Goal: Information Seeking & Learning: Learn about a topic

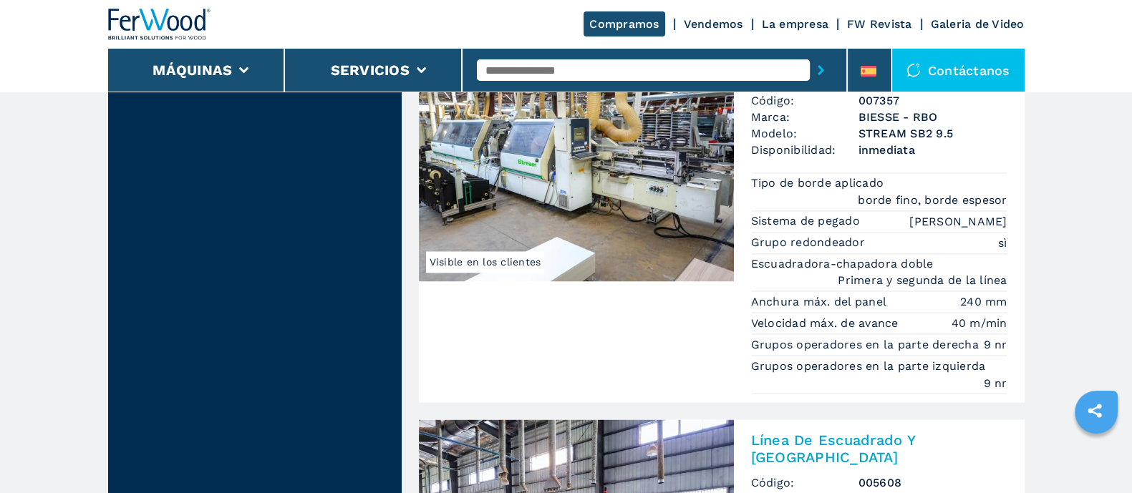
drag, startPoint x: 0, startPoint y: 0, endPoint x: 573, endPoint y: 67, distance: 576.4
click at [573, 67] on input "text" at bounding box center [643, 69] width 333 height 21
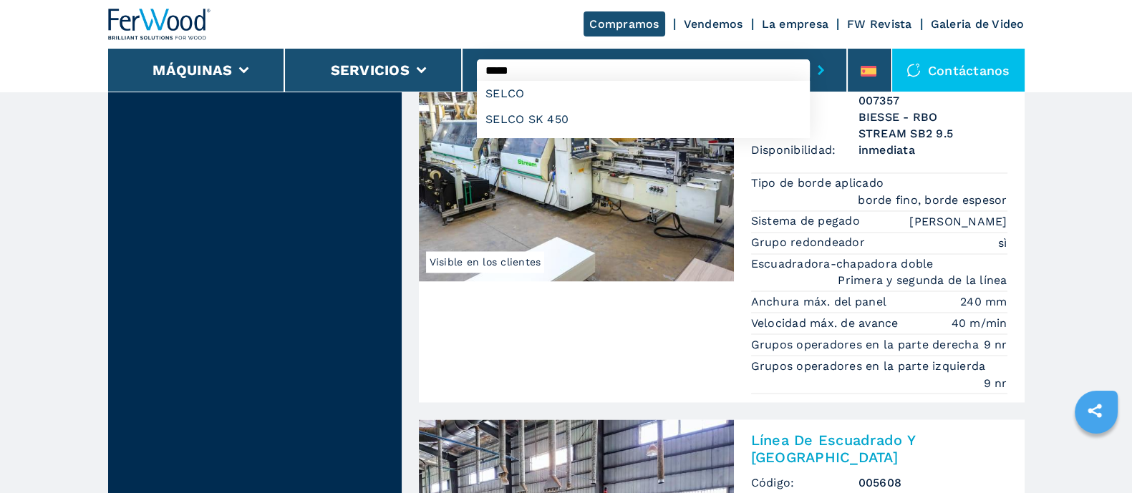
type input "*****"
click at [809, 54] on button "submit-button" at bounding box center [820, 70] width 22 height 33
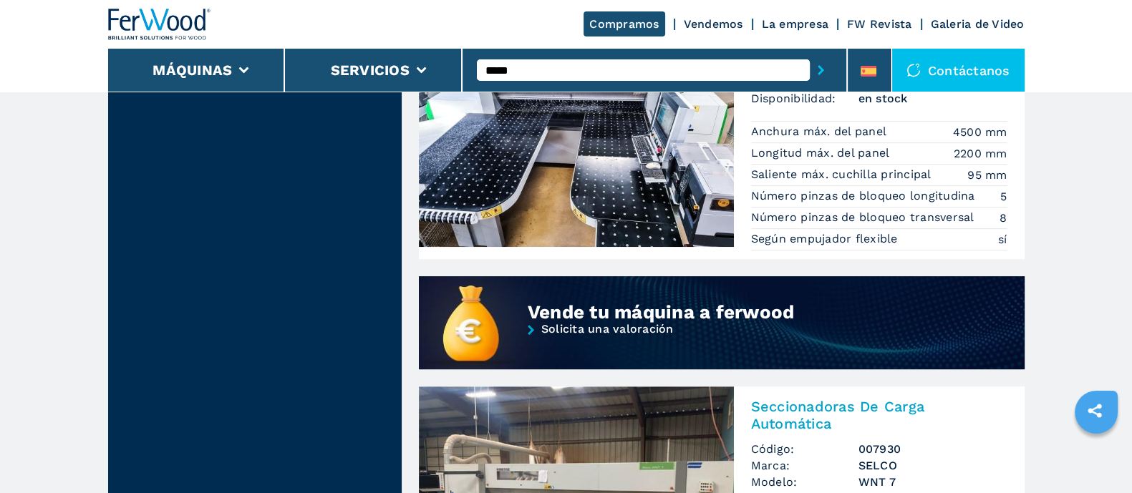
scroll to position [895, 0]
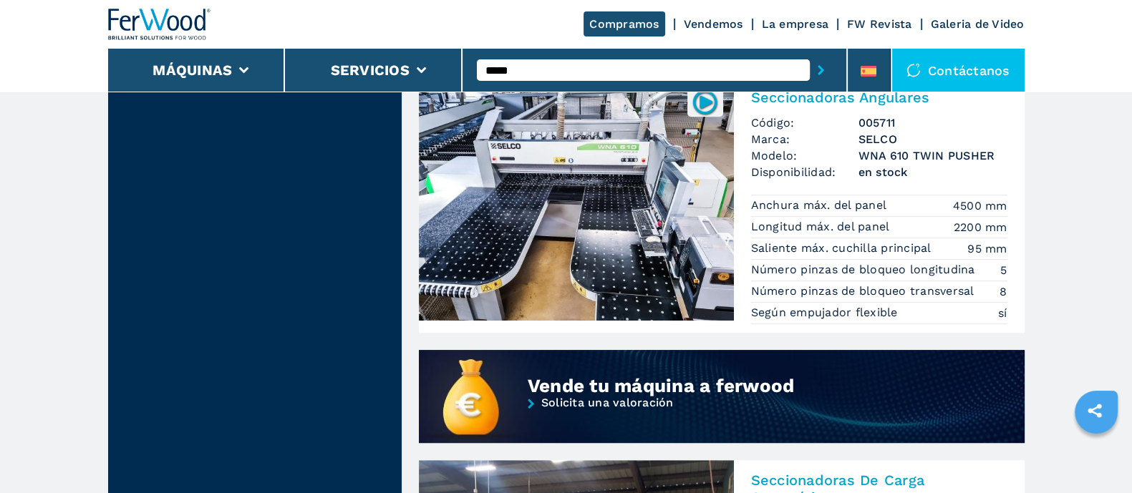
click at [630, 207] on img at bounding box center [576, 198] width 315 height 243
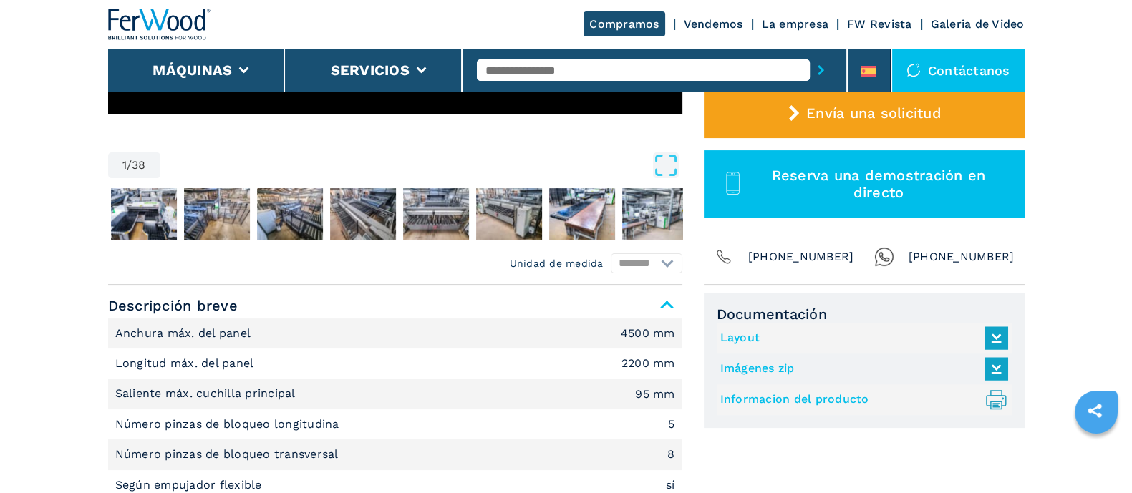
scroll to position [537, 0]
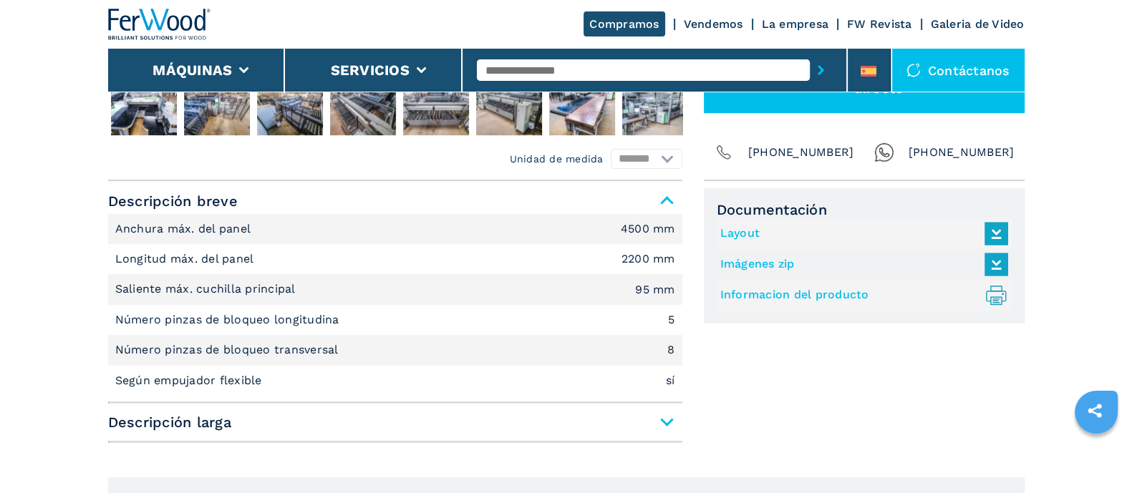
click at [666, 422] on span "Descripción larga" at bounding box center [395, 422] width 574 height 26
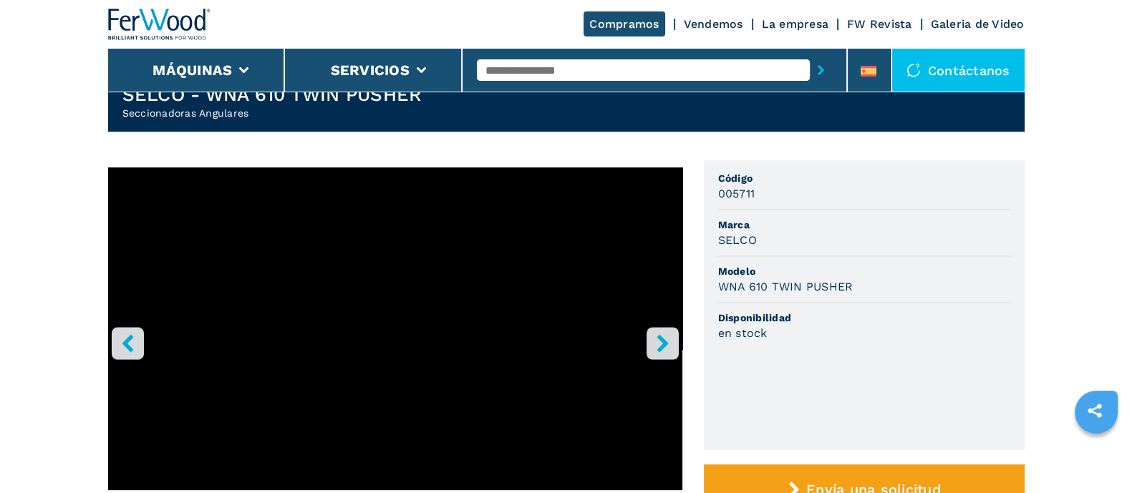
scroll to position [0, 0]
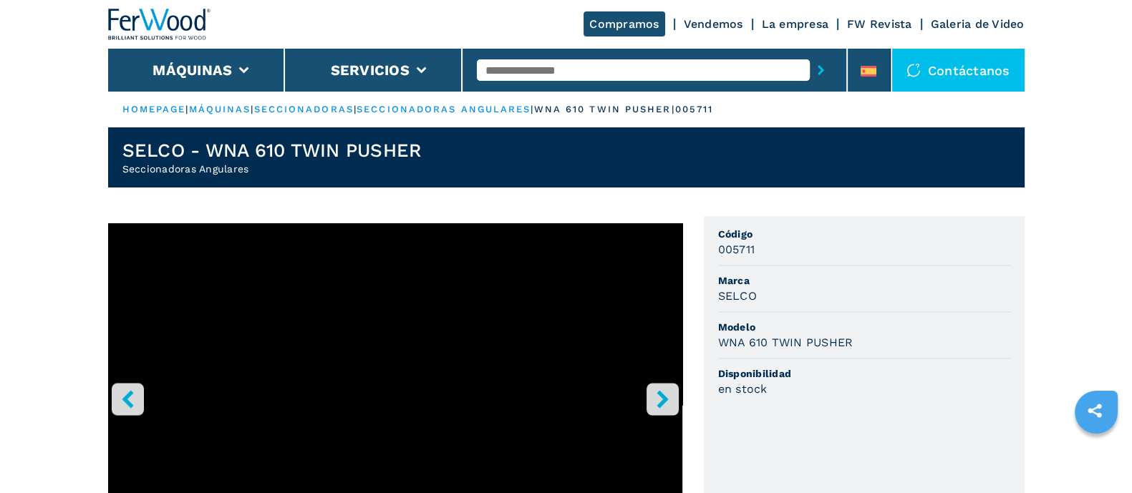
click at [676, 399] on button "right-button" at bounding box center [662, 399] width 32 height 32
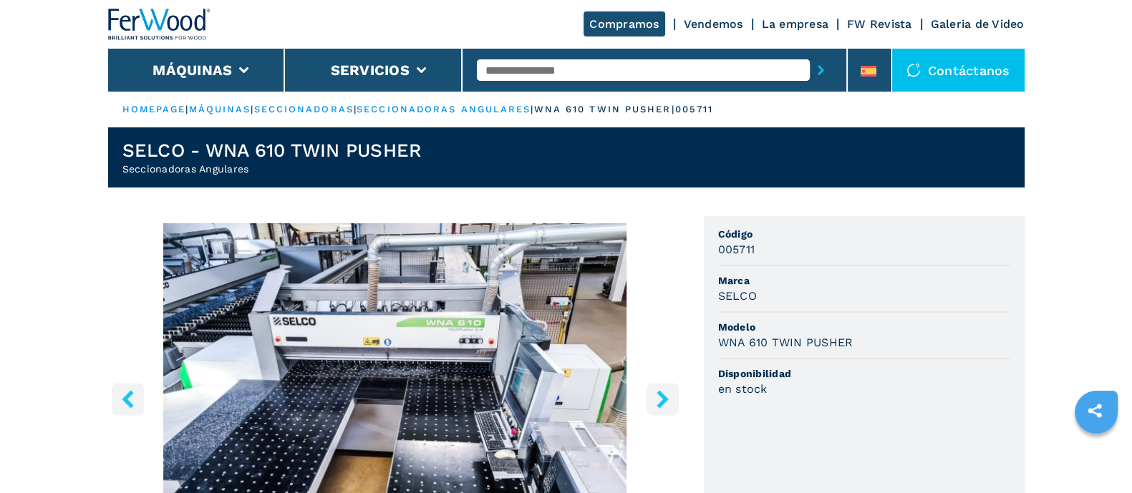
click at [669, 399] on icon "right-button" at bounding box center [662, 399] width 18 height 18
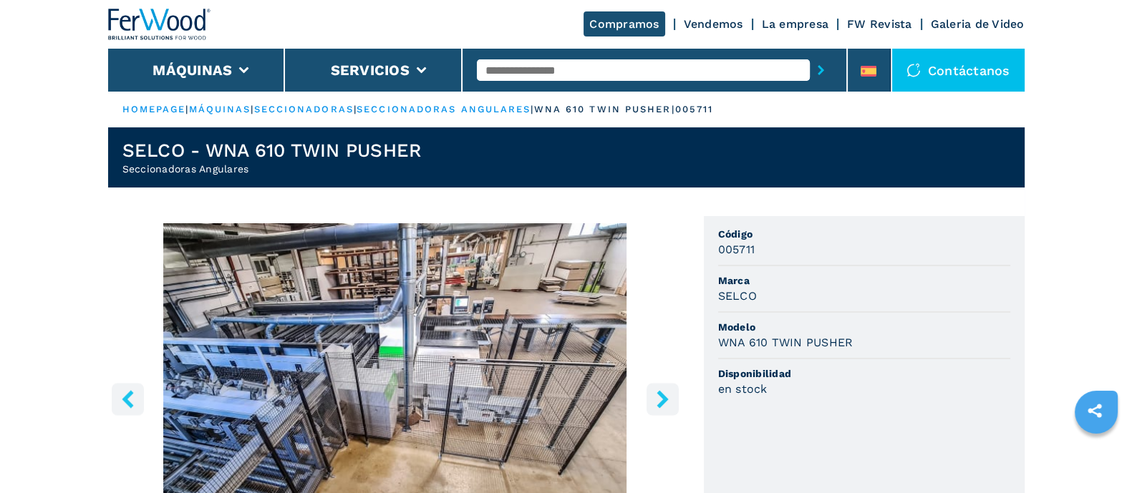
click at [669, 399] on icon "right-button" at bounding box center [662, 399] width 18 height 18
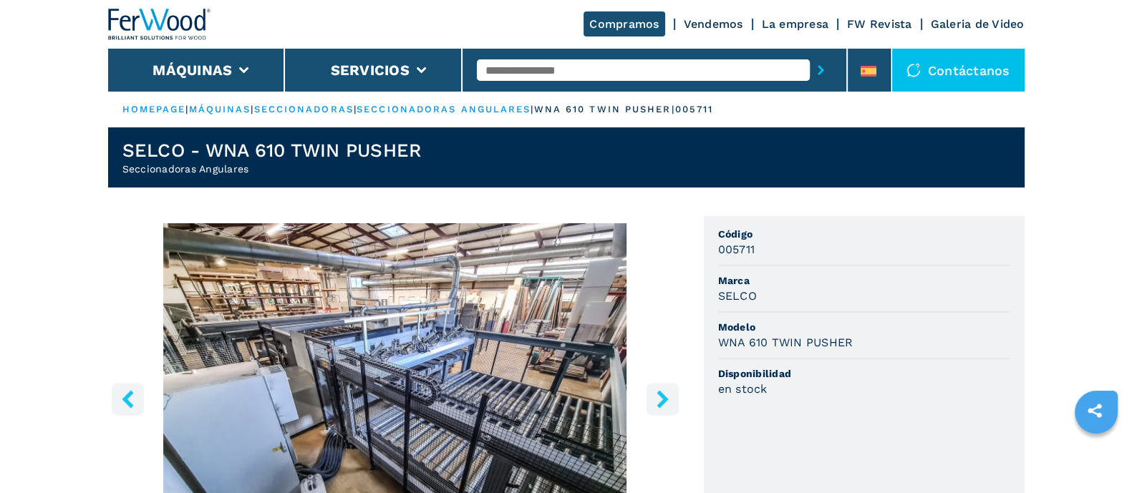
click at [669, 399] on icon "right-button" at bounding box center [662, 399] width 18 height 18
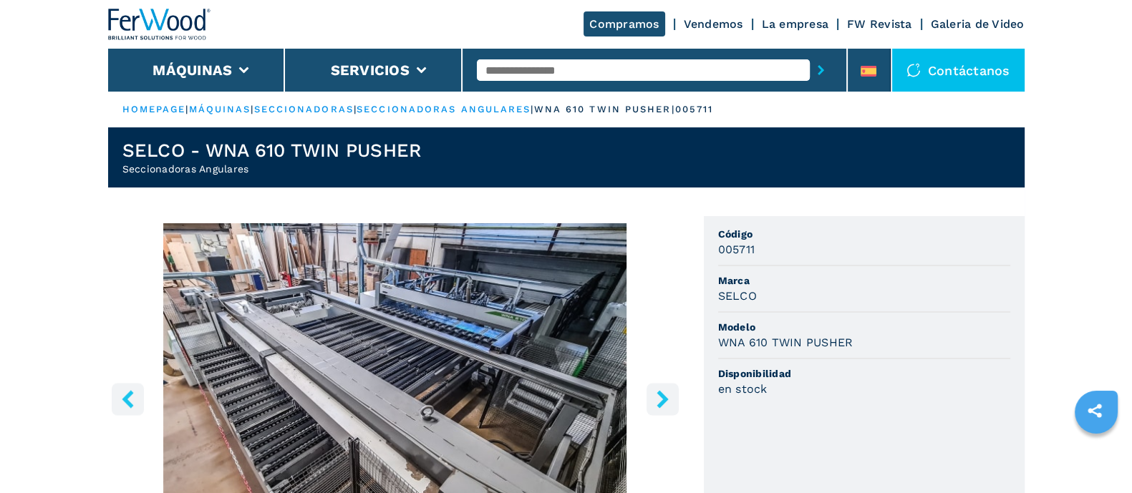
click at [666, 399] on icon "right-button" at bounding box center [661, 399] width 11 height 18
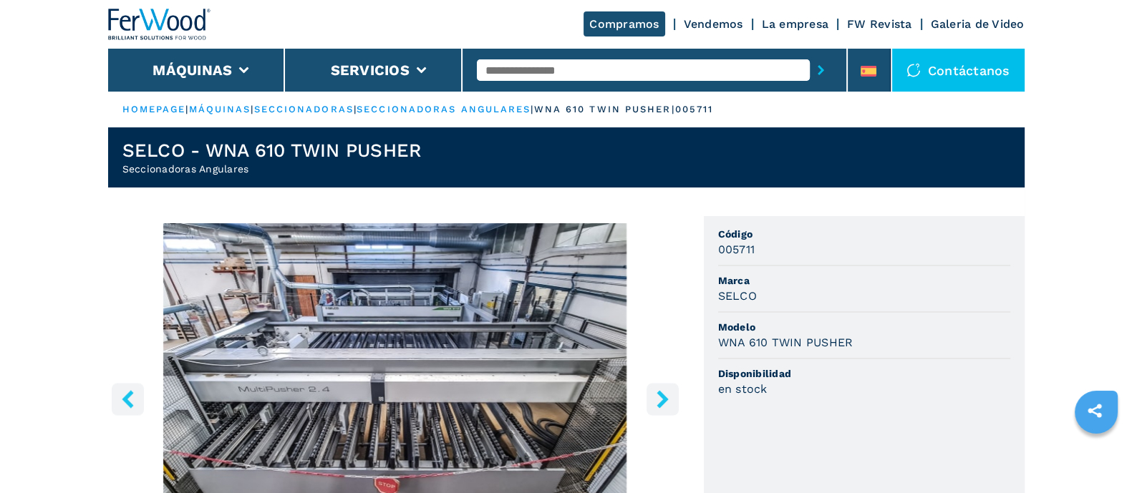
click at [666, 399] on icon "right-button" at bounding box center [661, 399] width 11 height 18
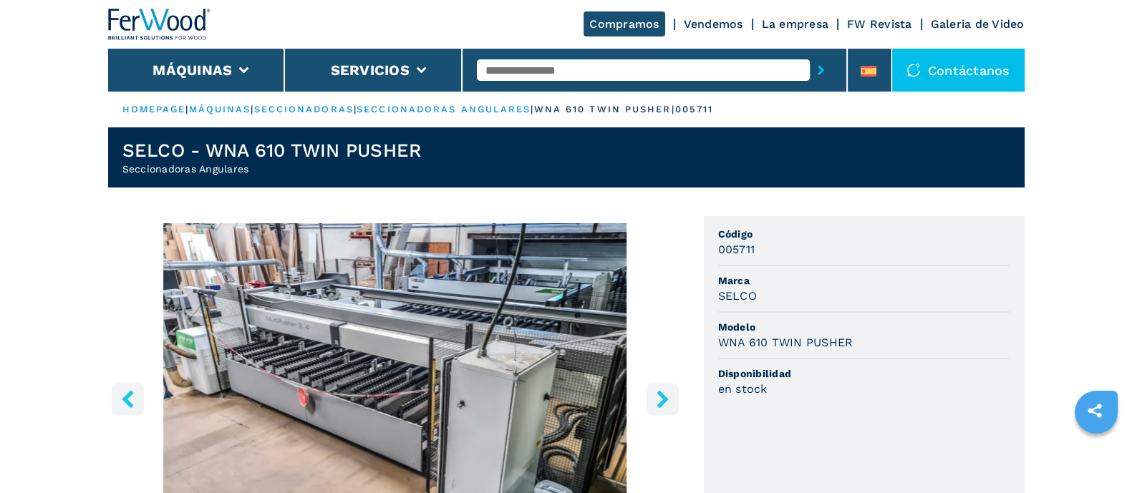
click at [666, 399] on icon "right-button" at bounding box center [661, 399] width 11 height 18
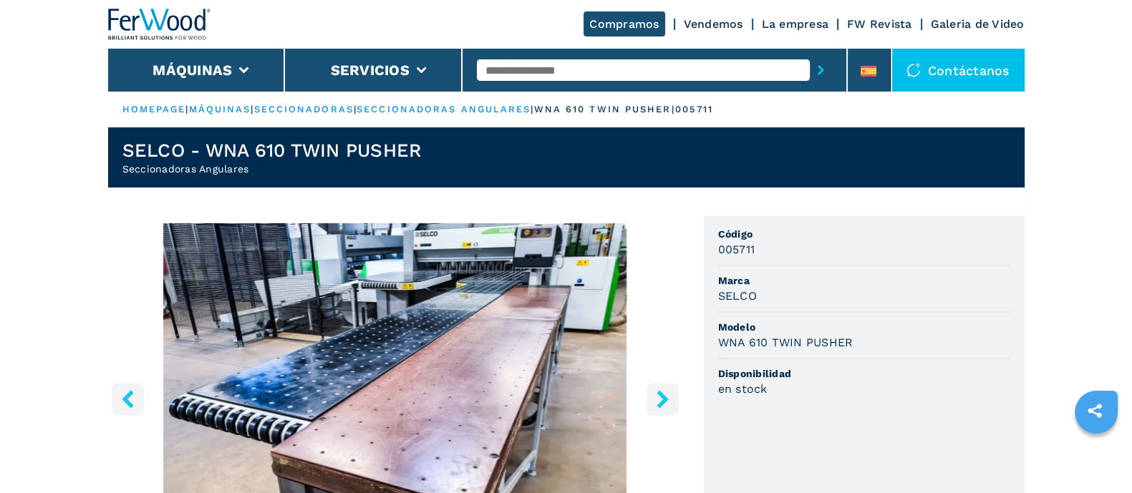
click at [666, 399] on icon "right-button" at bounding box center [661, 399] width 11 height 18
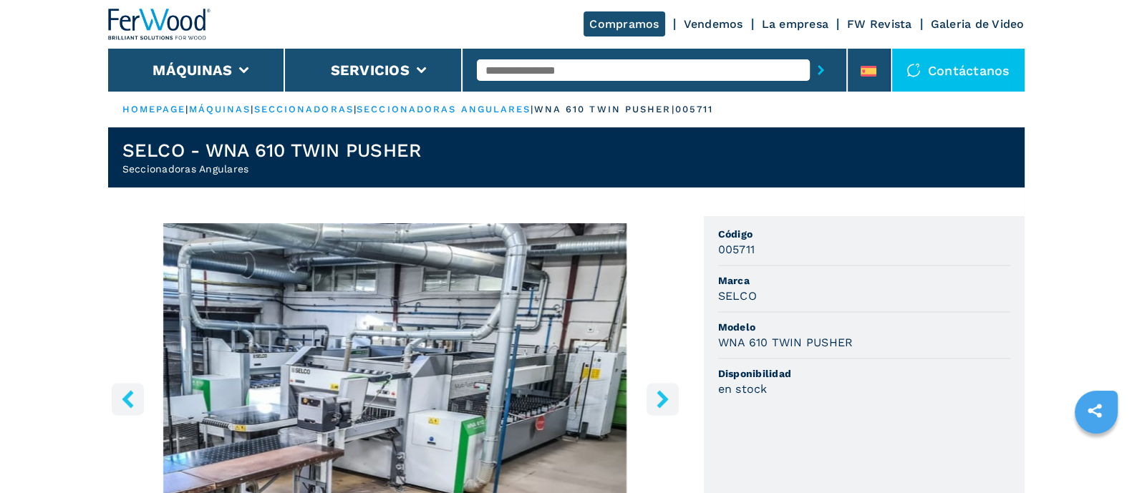
click at [666, 399] on icon "right-button" at bounding box center [661, 399] width 11 height 18
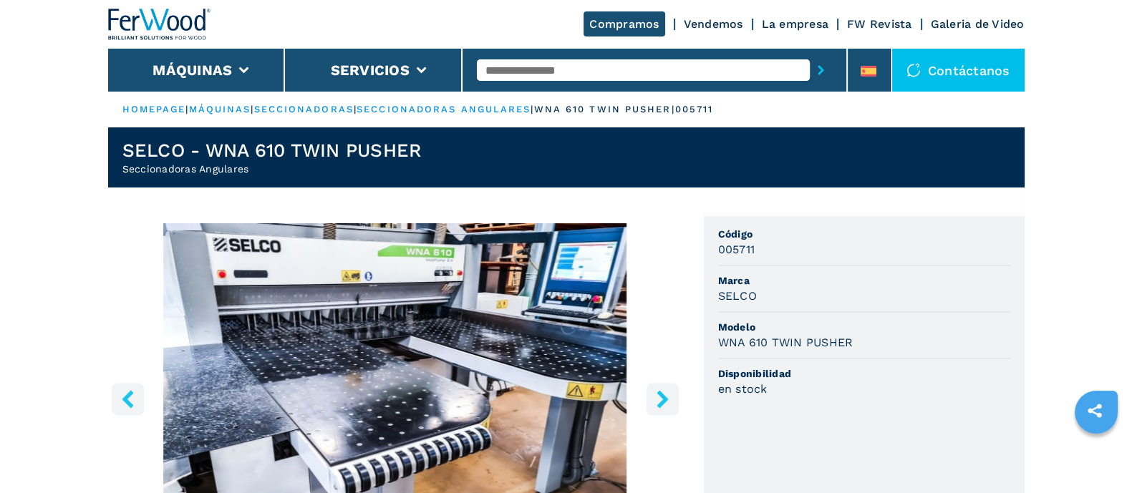
click at [666, 399] on icon "right-button" at bounding box center [661, 399] width 11 height 18
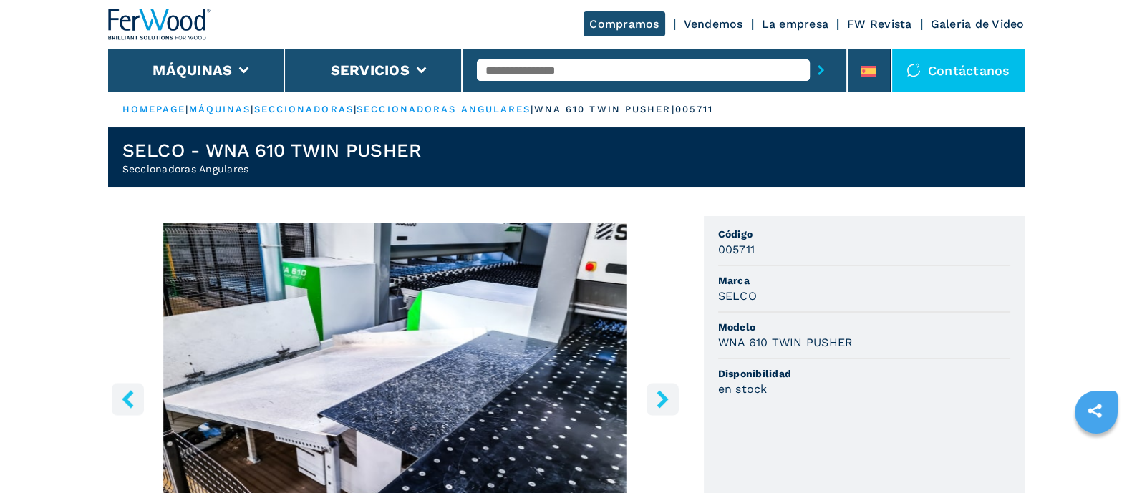
click at [666, 399] on icon "right-button" at bounding box center [661, 399] width 11 height 18
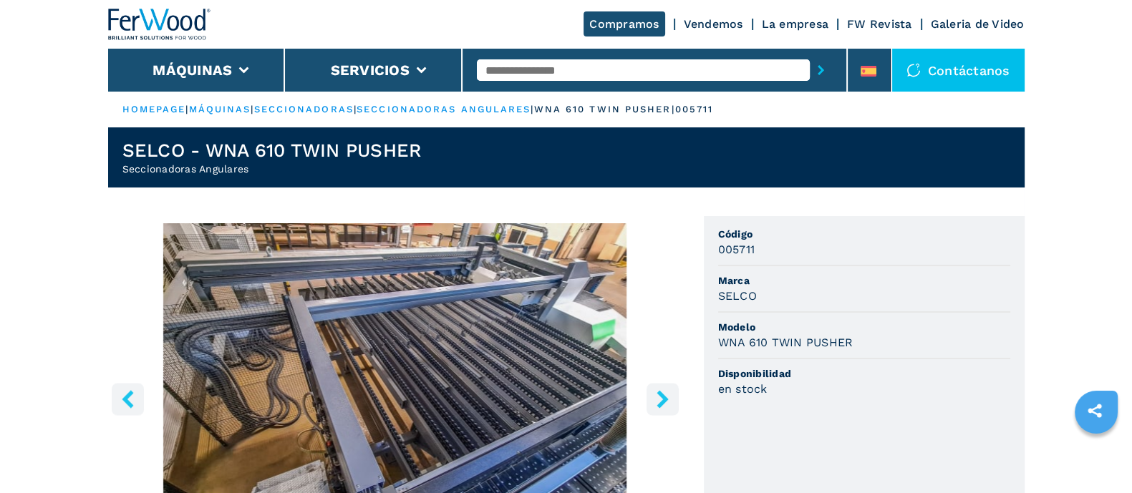
click at [666, 399] on icon "right-button" at bounding box center [661, 399] width 11 height 18
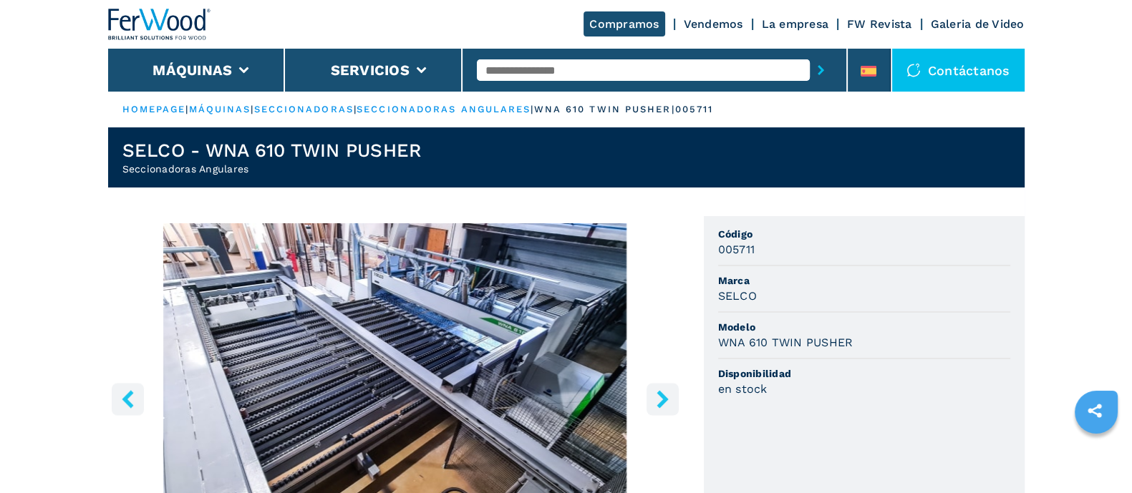
click at [666, 399] on icon "right-button" at bounding box center [661, 399] width 11 height 18
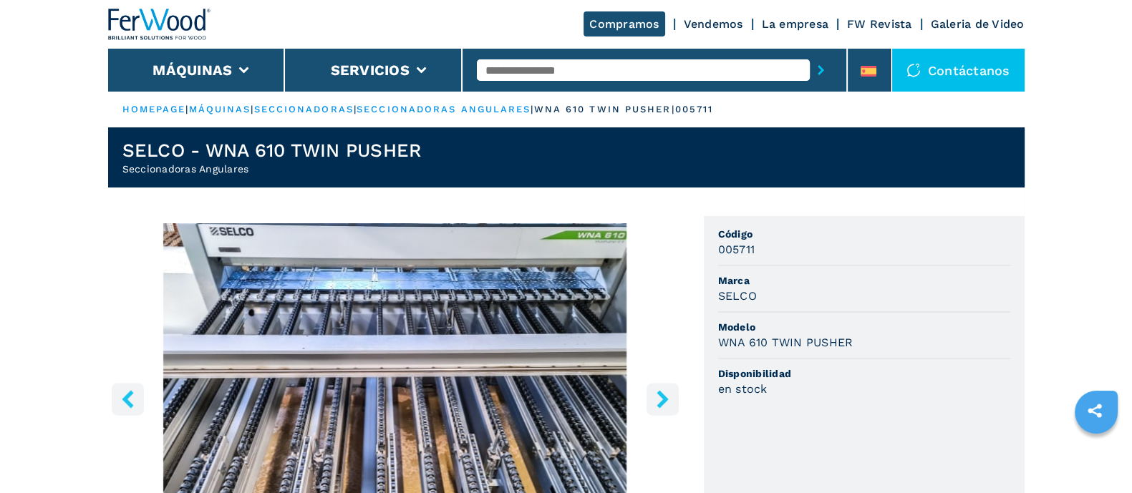
click at [666, 399] on icon "right-button" at bounding box center [661, 399] width 11 height 18
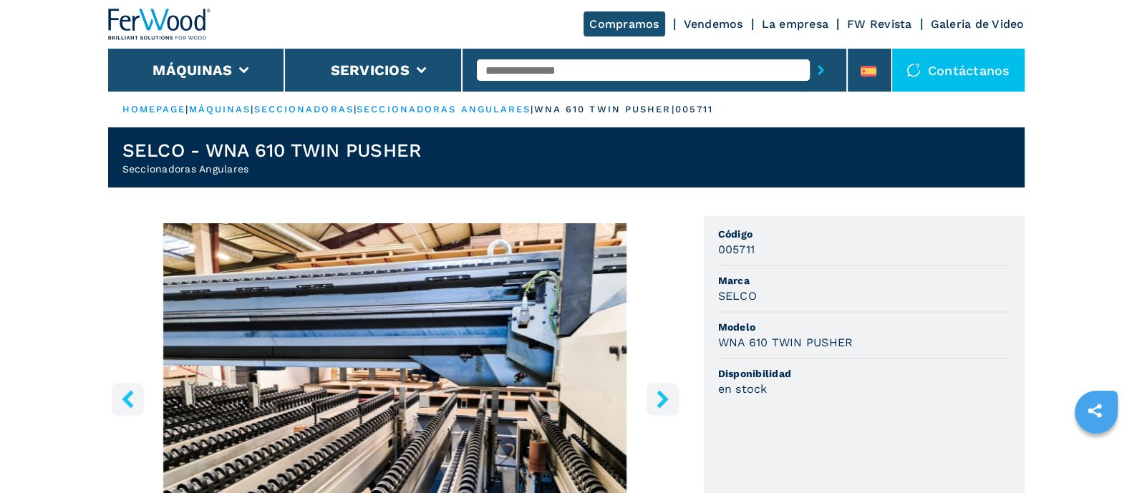
click at [666, 399] on icon "right-button" at bounding box center [661, 399] width 11 height 18
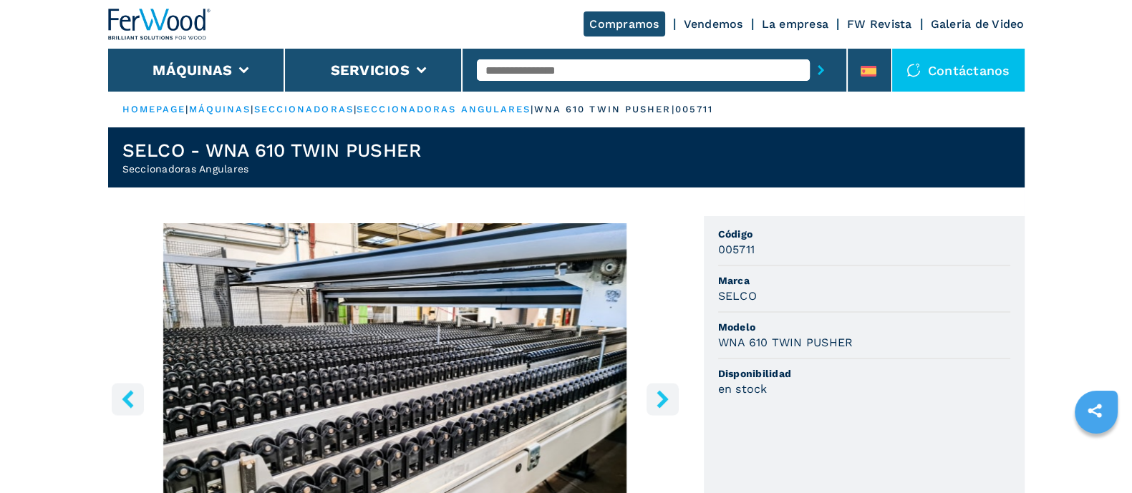
click at [666, 399] on icon "right-button" at bounding box center [661, 399] width 11 height 18
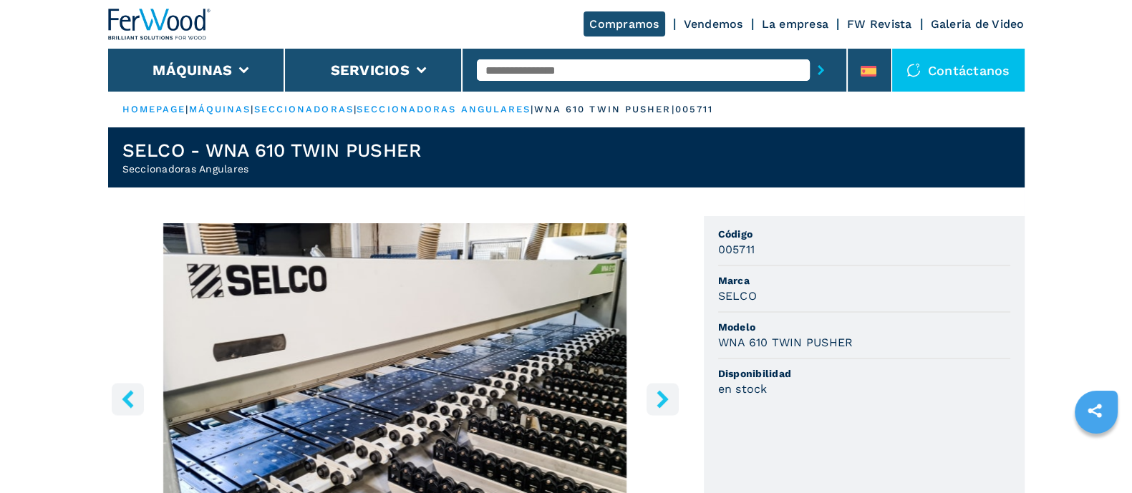
click at [666, 399] on icon "right-button" at bounding box center [661, 399] width 11 height 18
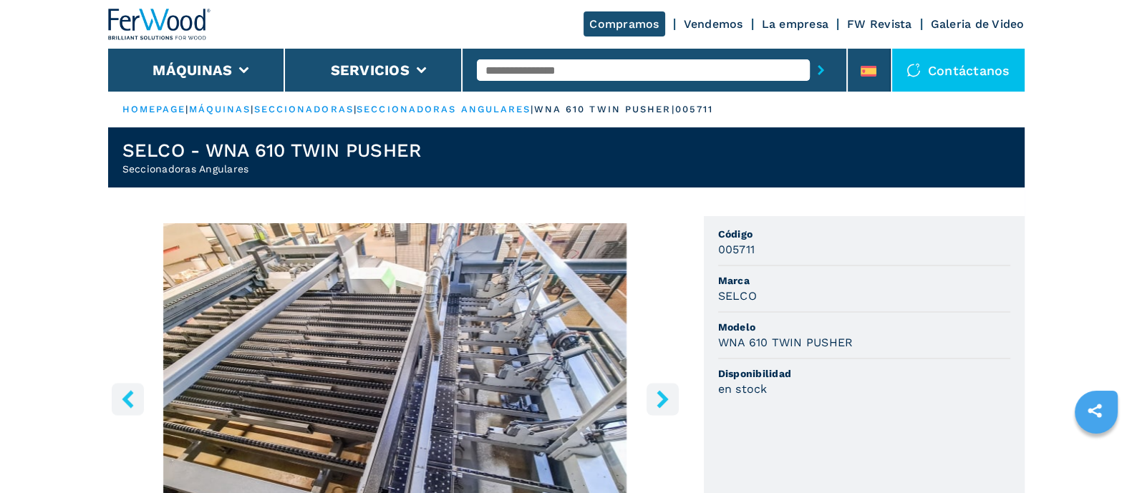
click at [666, 399] on icon "right-button" at bounding box center [661, 399] width 11 height 18
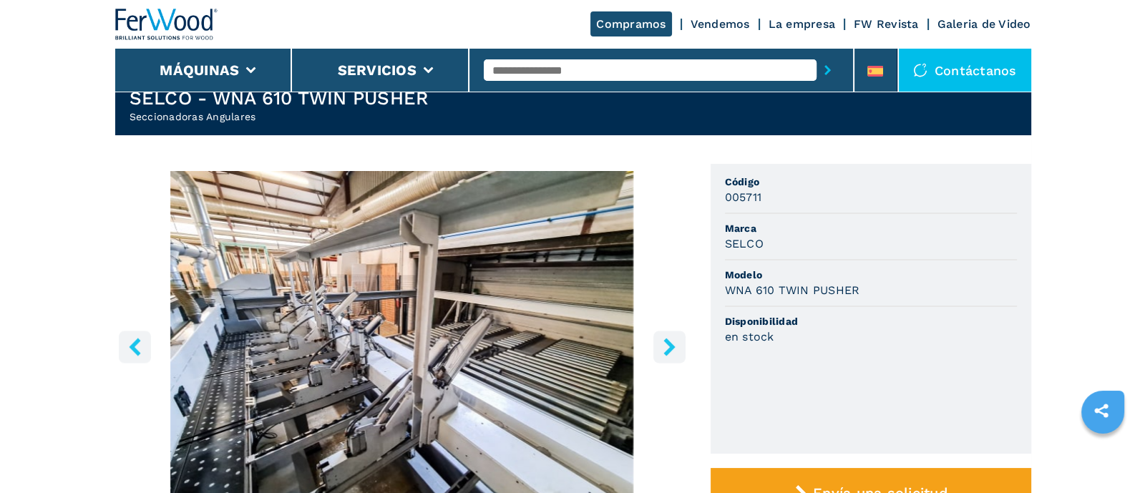
scroll to position [89, 0]
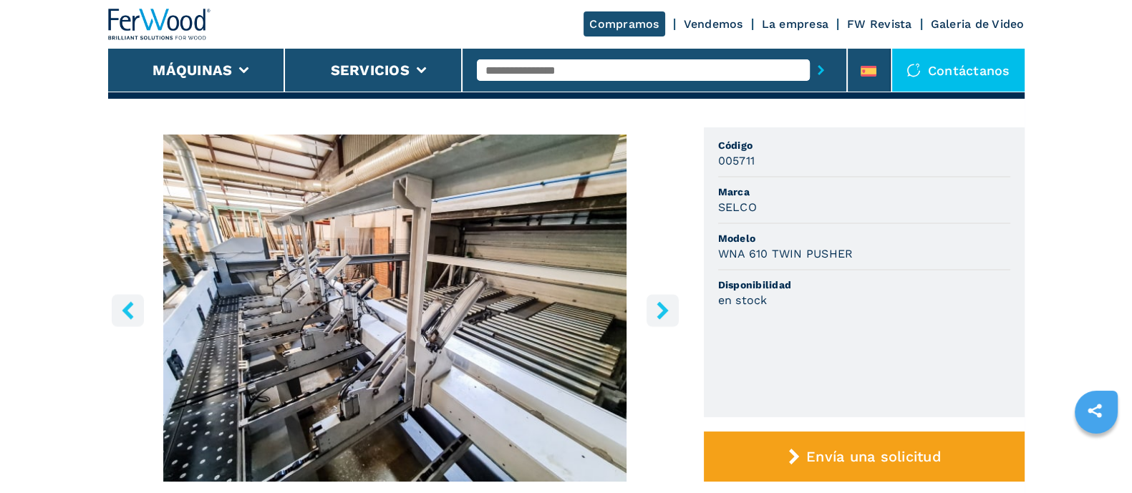
click at [658, 303] on icon "right-button" at bounding box center [661, 310] width 11 height 18
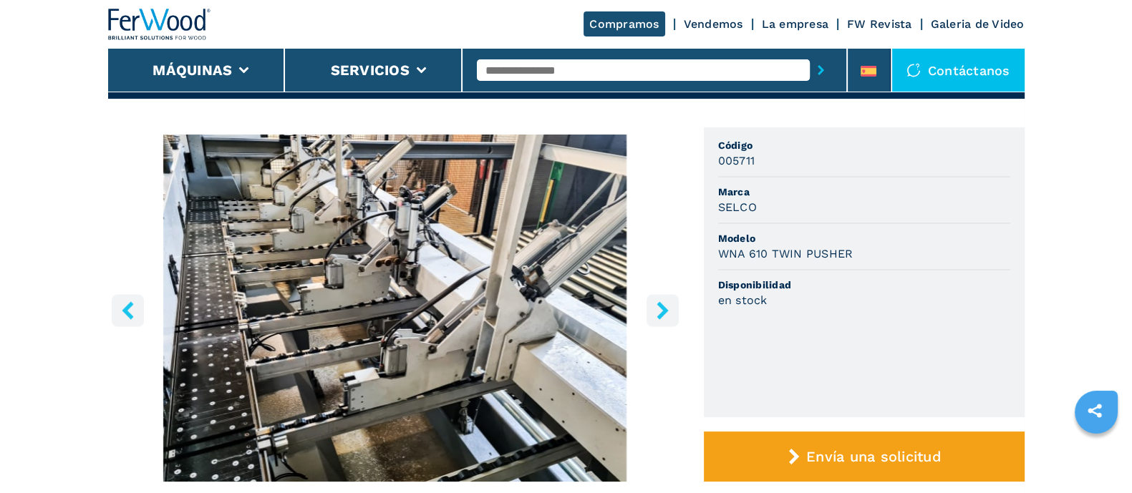
click at [657, 303] on icon "right-button" at bounding box center [661, 310] width 11 height 18
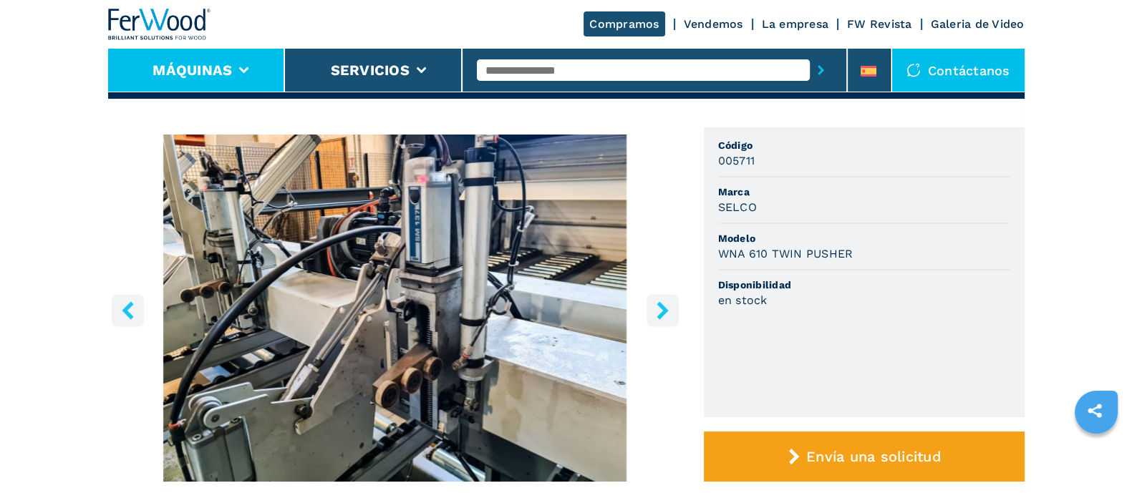
click at [200, 77] on button "Máquinas" at bounding box center [191, 70] width 79 height 17
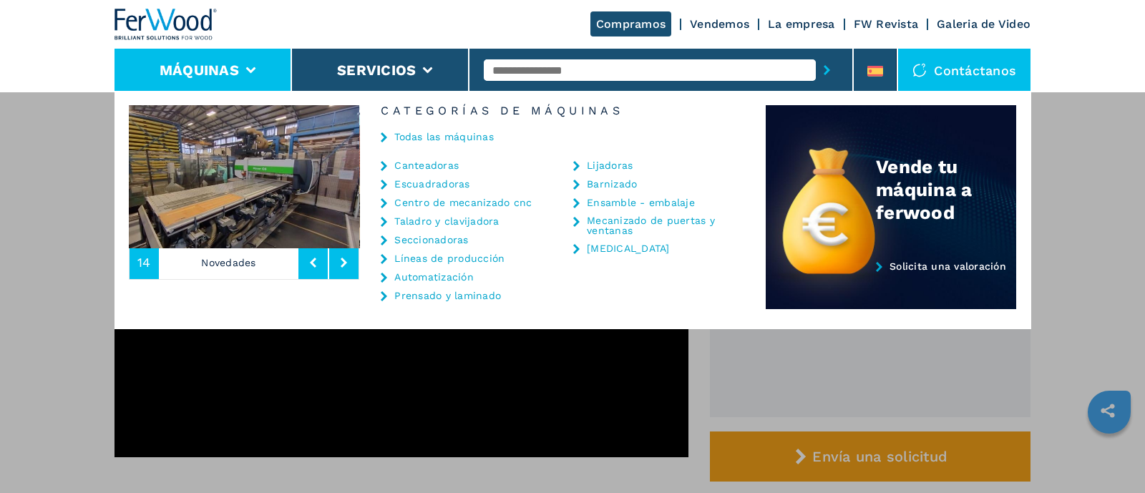
click at [429, 203] on link "Centro de mecanizado cnc" at bounding box center [462, 203] width 137 height 10
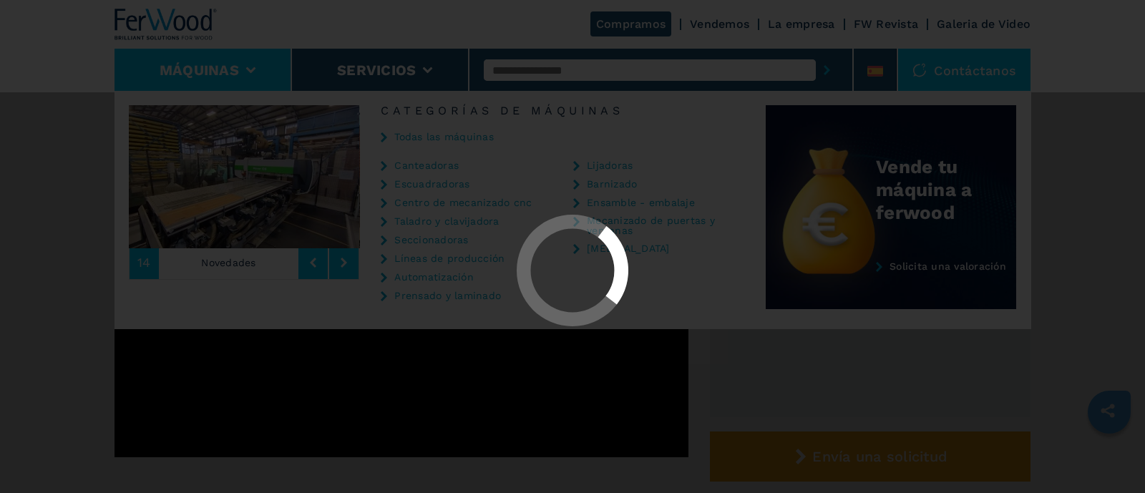
scroll to position [0, 0]
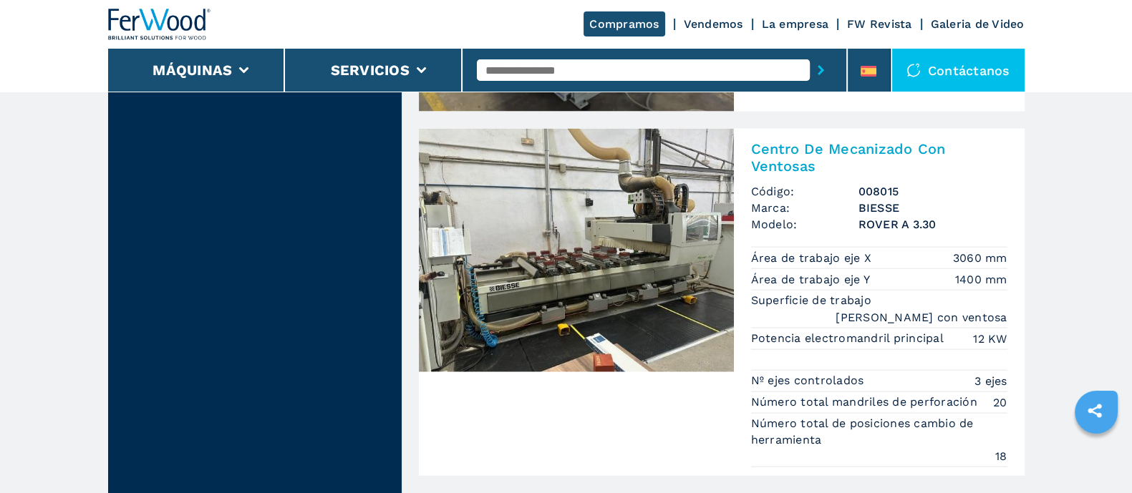
scroll to position [3936, 0]
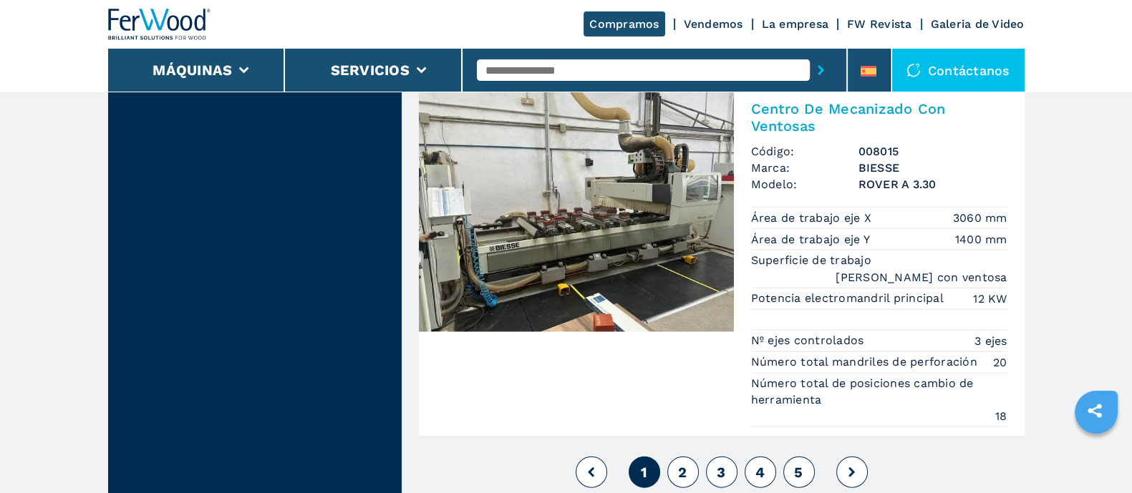
click at [687, 457] on button "2" at bounding box center [682, 472] width 31 height 31
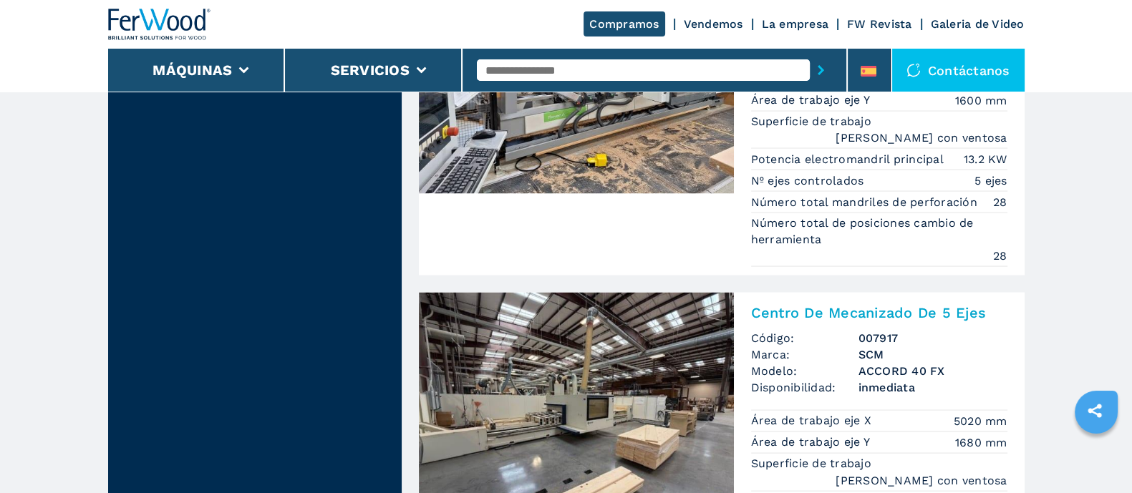
scroll to position [3668, 0]
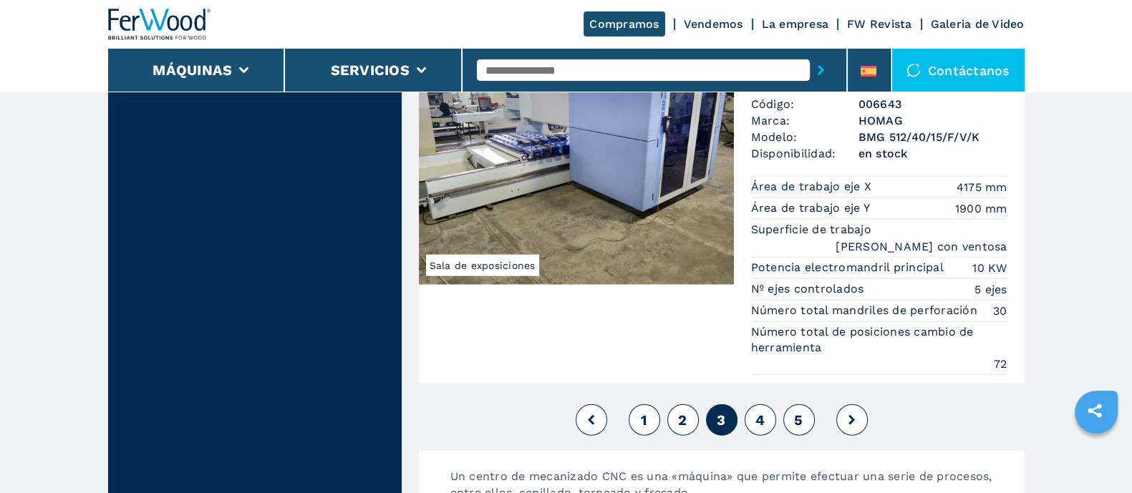
scroll to position [4026, 0]
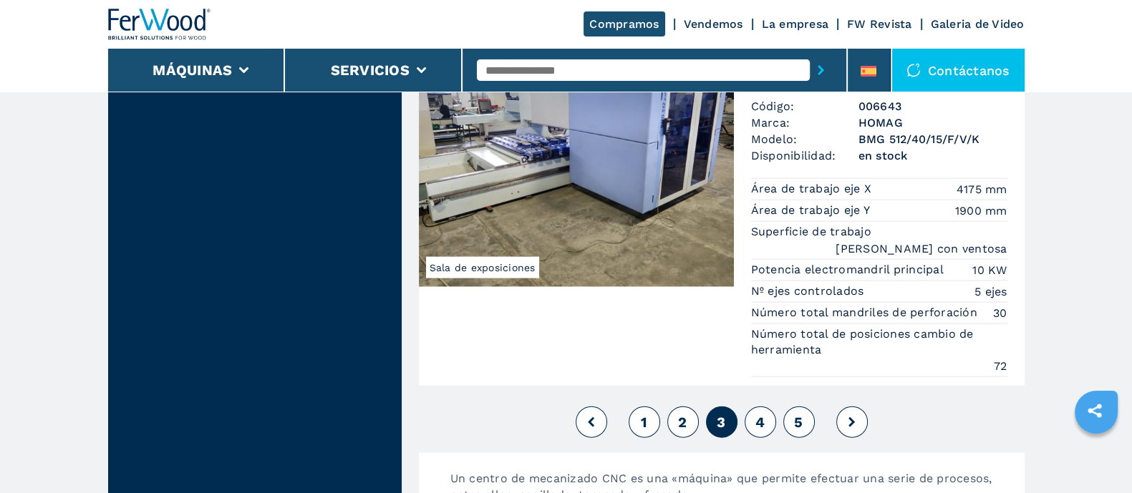
click at [758, 414] on span "4" at bounding box center [759, 422] width 9 height 17
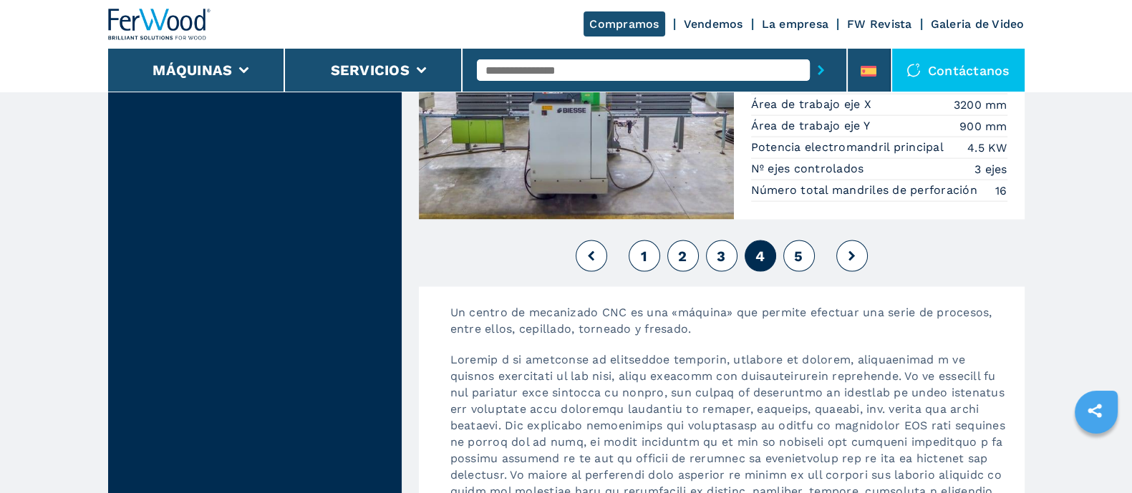
scroll to position [3847, 0]
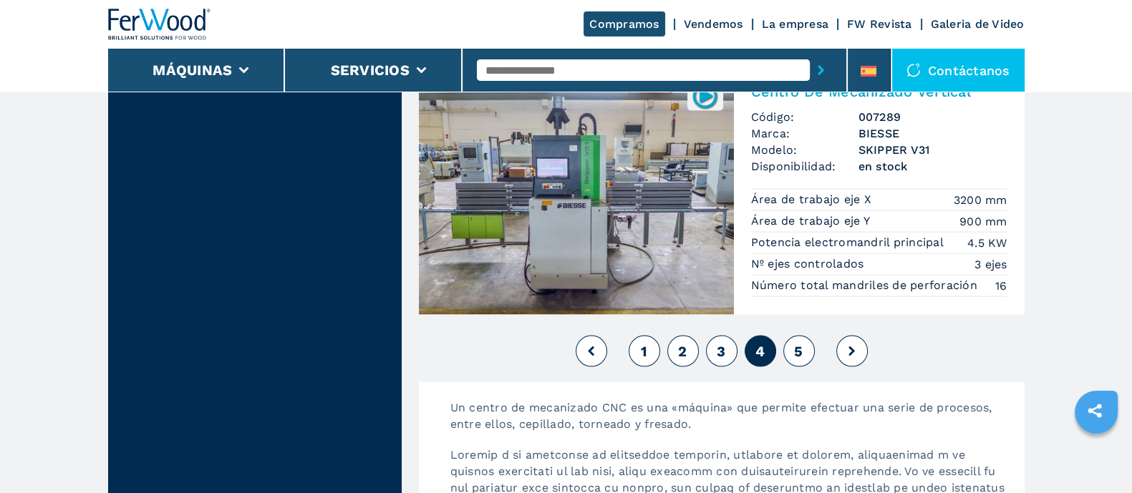
click at [797, 343] on span "5" at bounding box center [798, 351] width 9 height 17
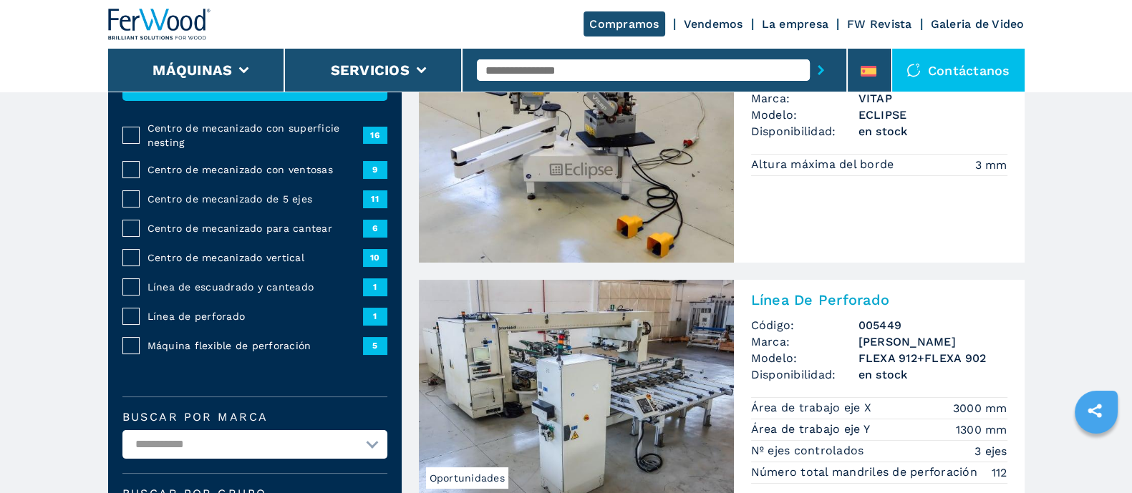
scroll to position [357, 0]
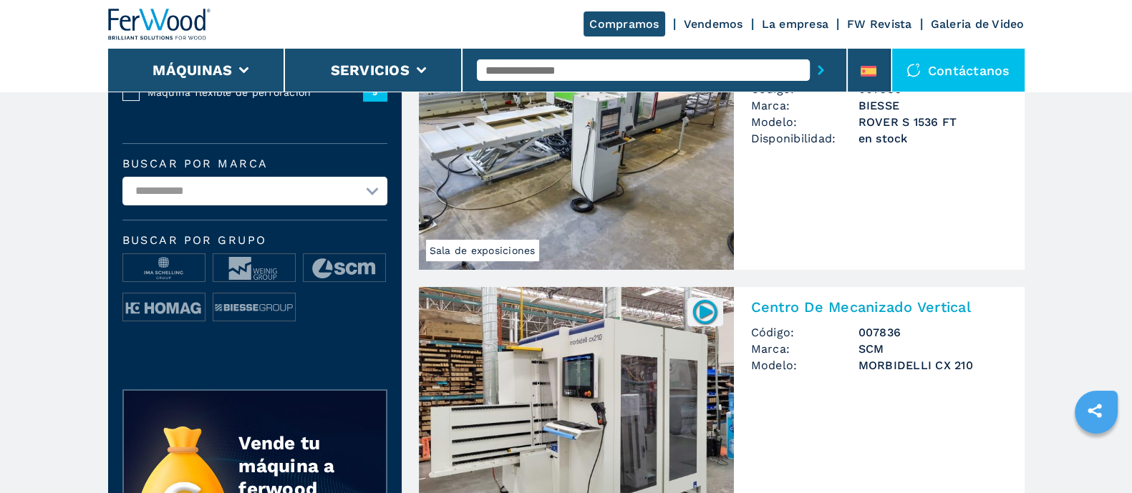
scroll to position [976, 0]
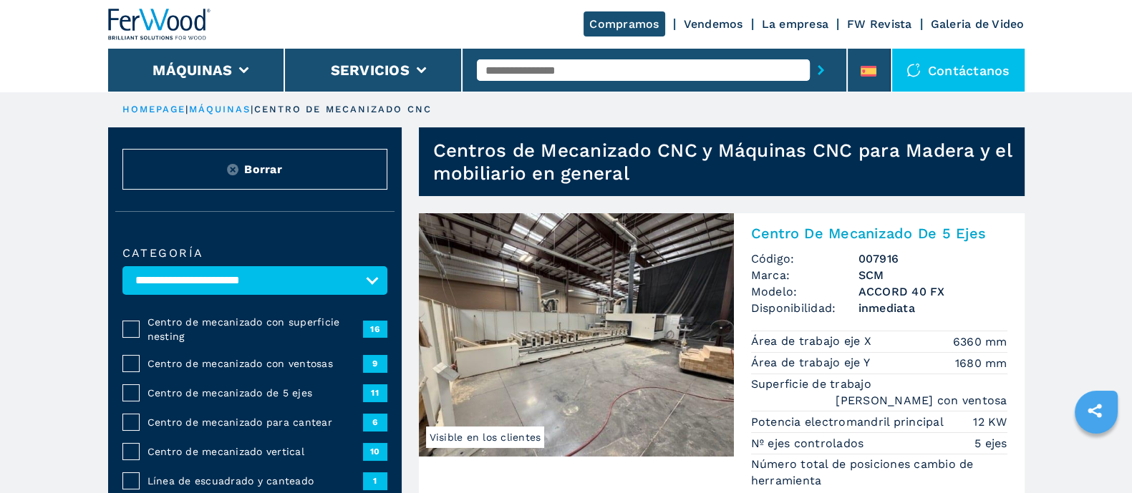
click at [520, 70] on input "text" at bounding box center [643, 69] width 333 height 21
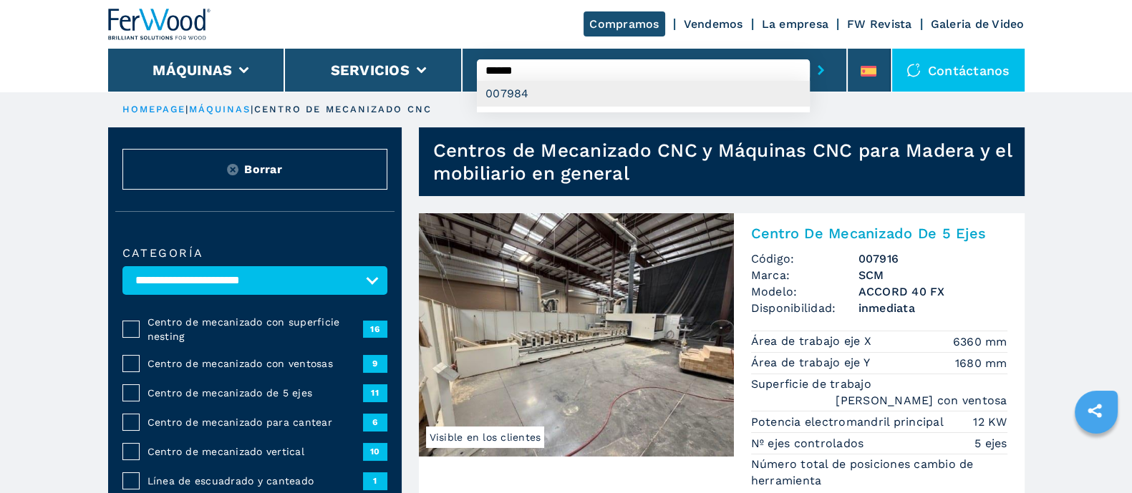
type input "******"
click at [518, 97] on div "007984" at bounding box center [643, 94] width 333 height 26
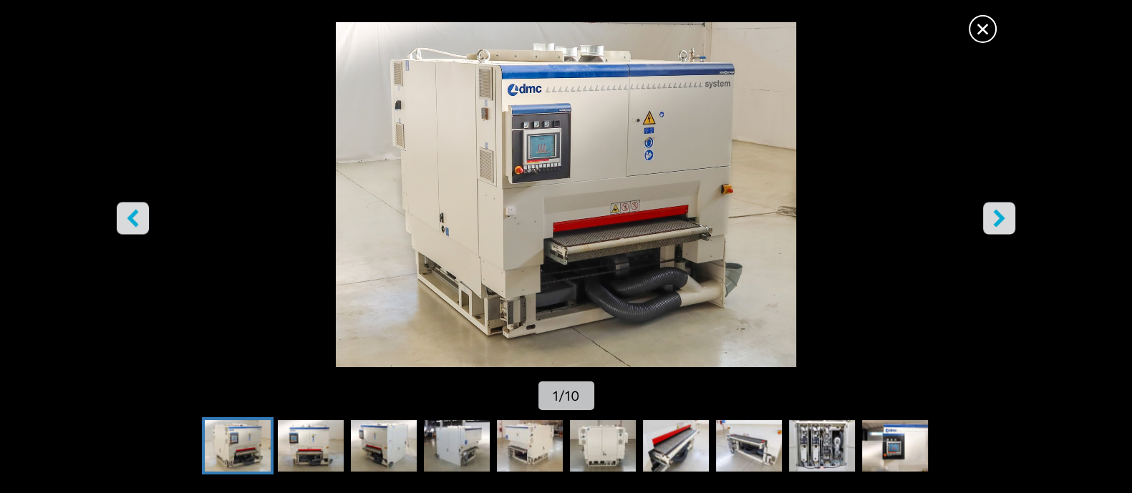
scroll to position [89, 0]
click at [985, 26] on span "×" at bounding box center [982, 26] width 25 height 25
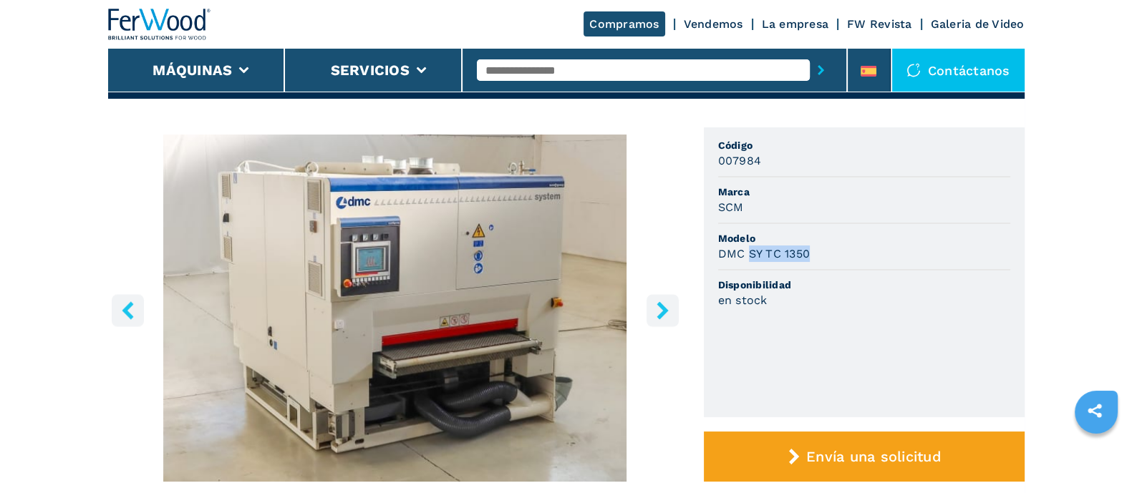
drag, startPoint x: 821, startPoint y: 253, endPoint x: 751, endPoint y: 258, distance: 70.3
click at [751, 258] on div "DMC SY TC 1350" at bounding box center [864, 253] width 292 height 16
copy h3 "SY TC 1350"
click at [535, 72] on input "text" at bounding box center [643, 69] width 333 height 21
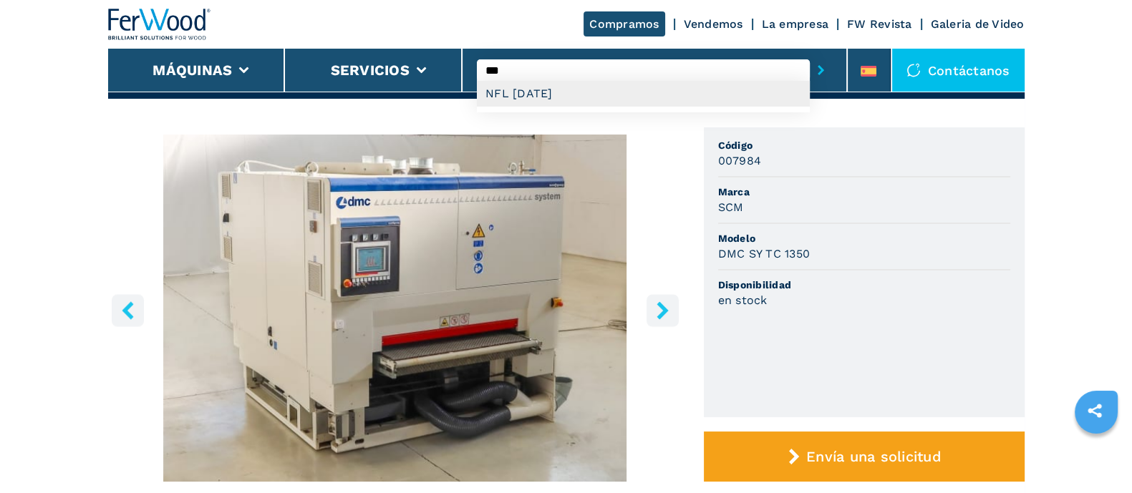
click at [532, 89] on div "NFL [DATE]" at bounding box center [643, 94] width 333 height 26
type input "**********"
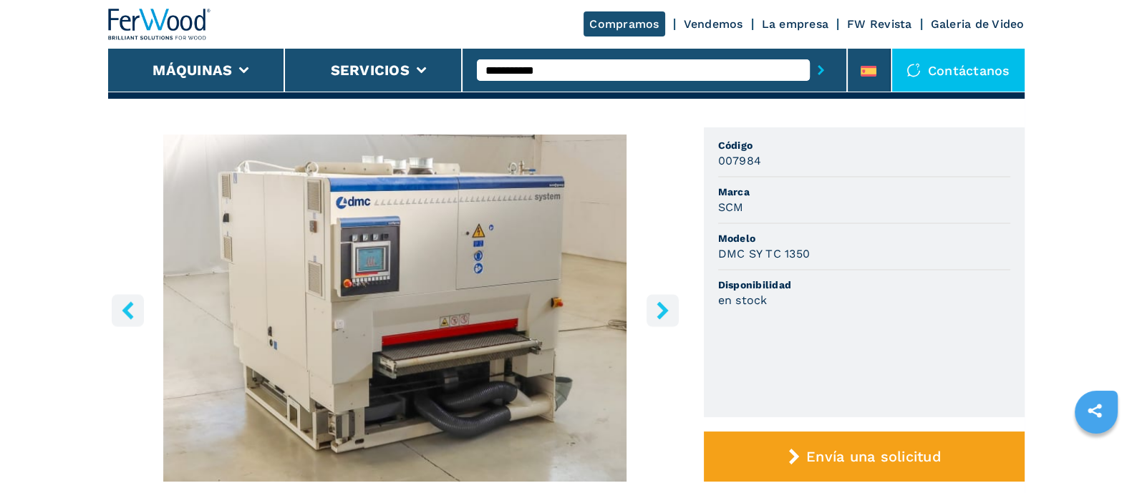
scroll to position [0, 0]
